Goal: Navigation & Orientation: Find specific page/section

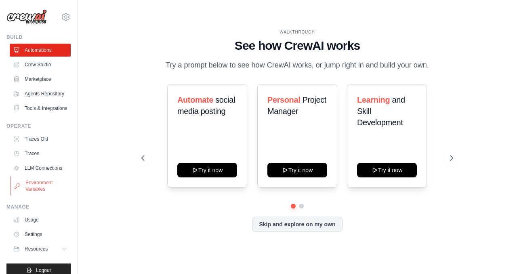
scroll to position [10, 0]
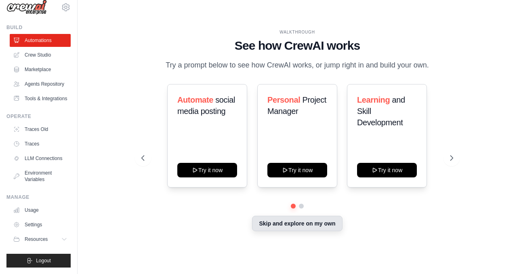
click at [276, 222] on button "Skip and explore on my own" at bounding box center [297, 223] width 90 height 15
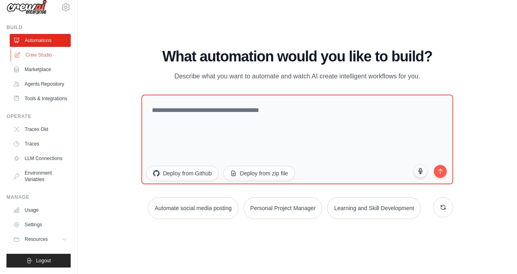
click at [43, 56] on link "Crew Studio" at bounding box center [40, 54] width 61 height 13
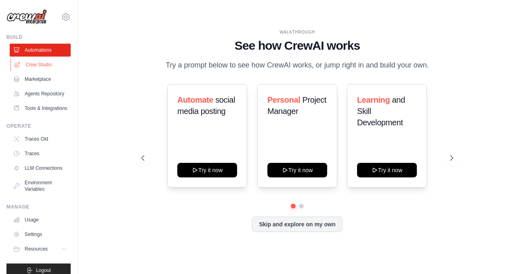
click at [44, 68] on link "Crew Studio" at bounding box center [40, 64] width 61 height 13
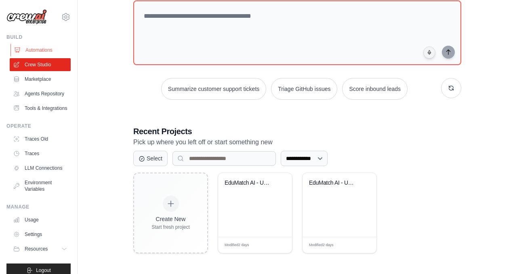
click at [50, 47] on link "Automations" at bounding box center [40, 50] width 61 height 13
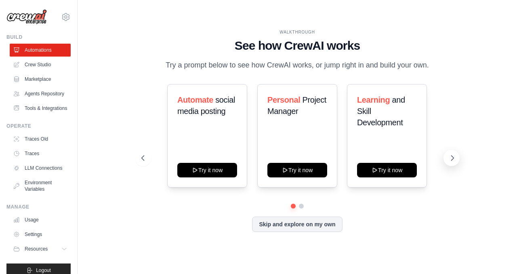
click at [453, 156] on icon at bounding box center [452, 158] width 8 height 8
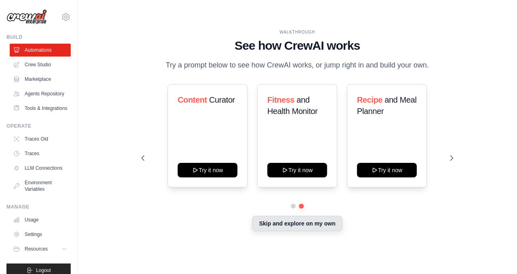
click at [321, 225] on button "Skip and explore on my own" at bounding box center [297, 223] width 90 height 15
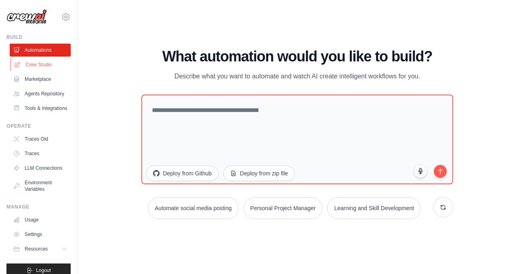
click at [55, 65] on link "Crew Studio" at bounding box center [40, 64] width 61 height 13
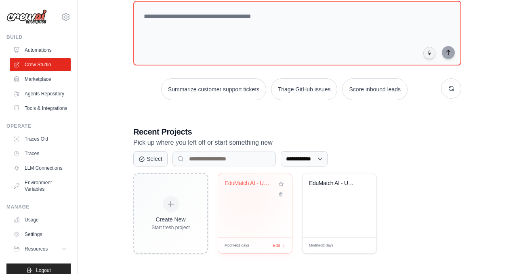
scroll to position [51, 0]
click at [248, 203] on div "EduMatch AI - University Finder Sys..." at bounding box center [255, 205] width 74 height 64
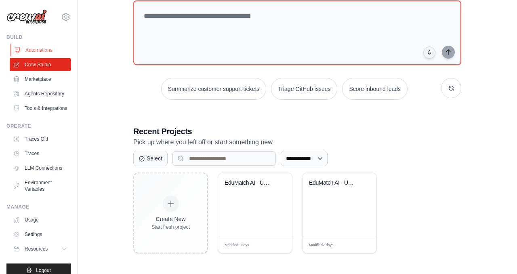
click at [48, 52] on link "Automations" at bounding box center [40, 50] width 61 height 13
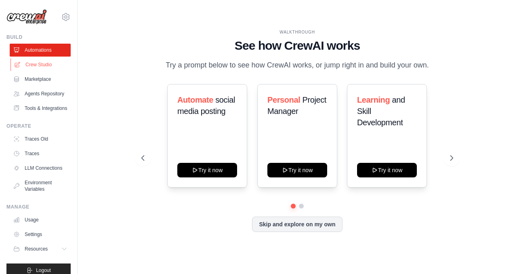
click at [43, 67] on link "Crew Studio" at bounding box center [40, 64] width 61 height 13
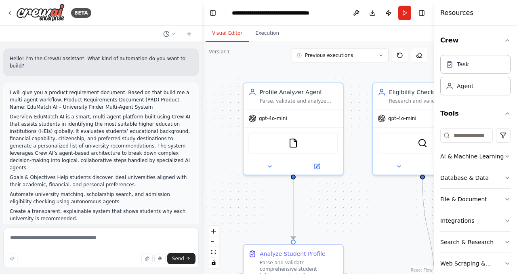
scroll to position [1290, 0]
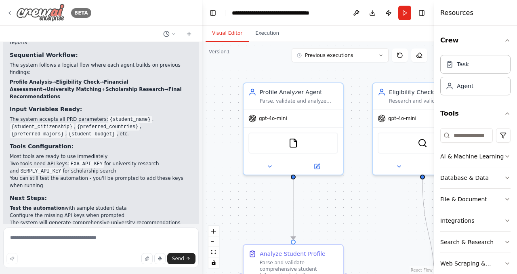
click at [12, 14] on icon at bounding box center [9, 13] width 6 height 6
